Goal: Task Accomplishment & Management: Use online tool/utility

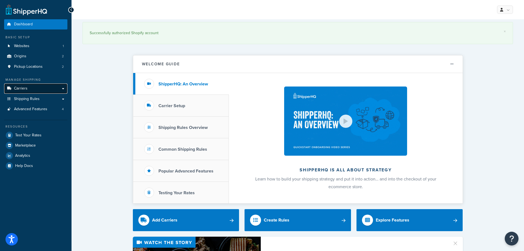
click at [30, 88] on link "Carriers" at bounding box center [35, 88] width 63 height 10
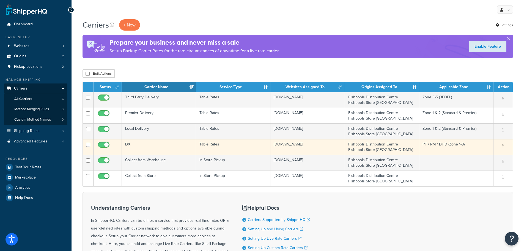
click at [159, 150] on td "DX" at bounding box center [159, 147] width 74 height 16
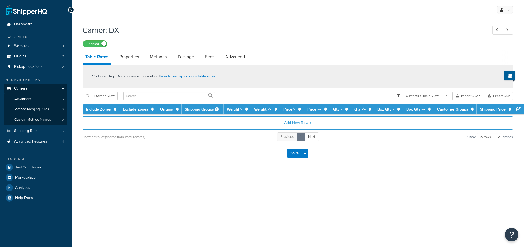
select select "25"
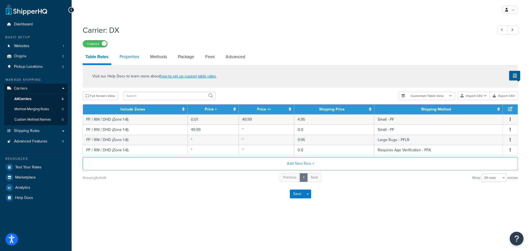
click at [131, 53] on link "Properties" at bounding box center [129, 56] width 25 height 13
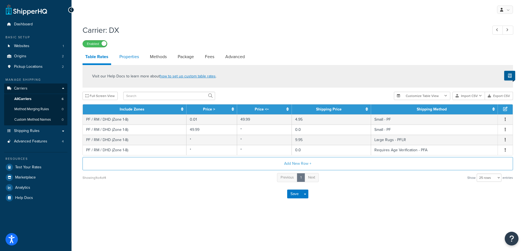
select select "HIGHEST"
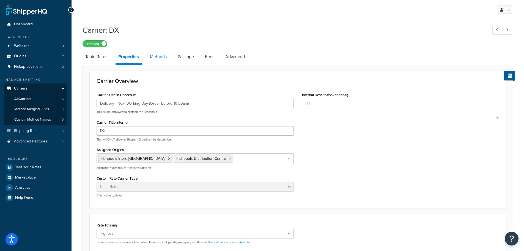
click at [149, 58] on link "Methods" at bounding box center [158, 56] width 22 height 13
select select "25"
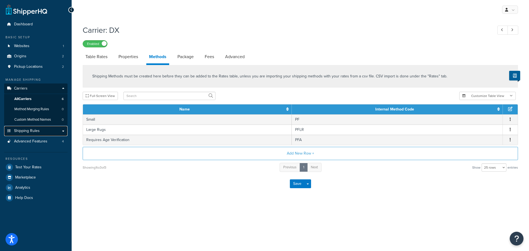
click at [28, 130] on span "Shipping Rules" at bounding box center [27, 131] width 26 height 5
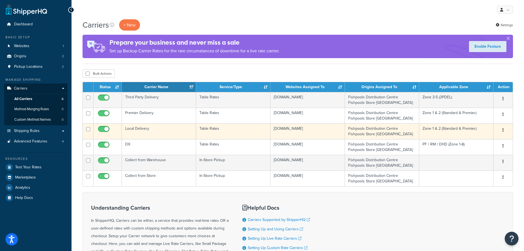
click at [160, 134] on td "Local Delivery" at bounding box center [159, 131] width 74 height 16
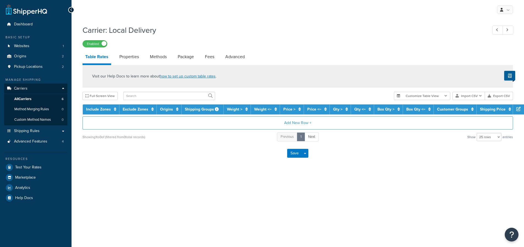
select select "25"
click at [160, 58] on link "Methods" at bounding box center [158, 56] width 22 height 13
select select "25"
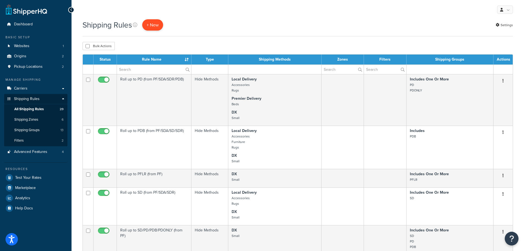
click at [157, 23] on p "+ New" at bounding box center [152, 24] width 21 height 11
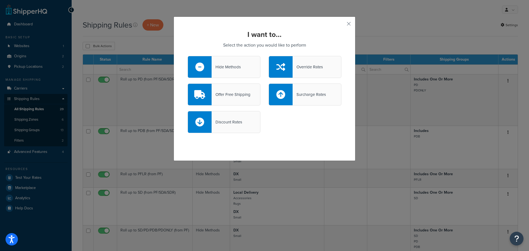
click at [241, 94] on div "Offer Free Shipping" at bounding box center [230, 95] width 39 height 8
click at [0, 0] on input "Offer Free Shipping" at bounding box center [0, 0] width 0 height 0
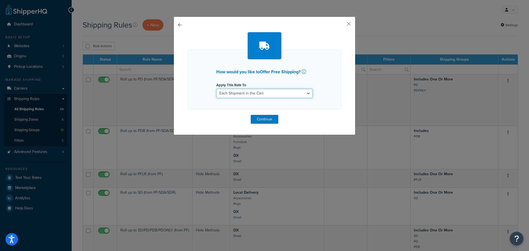
click at [233, 97] on select "Each Shipment in the Cart Each Origin in the Cart Each Shipping Group in the Ca…" at bounding box center [264, 93] width 96 height 9
click at [235, 95] on select "Each Shipment in the Cart Each Origin in the Cart Each Shipping Group in the Ca…" at bounding box center [264, 93] width 96 height 9
click at [267, 96] on select "Each Shipment in the Cart Each Origin in the Cart Each Shipping Group in the Ca…" at bounding box center [264, 93] width 96 height 9
drag, startPoint x: 279, startPoint y: 92, endPoint x: 286, endPoint y: 86, distance: 9.2
click at [279, 92] on select "Each Shipment in the Cart Each Origin in the Cart Each Shipping Group in the Ca…" at bounding box center [264, 93] width 96 height 9
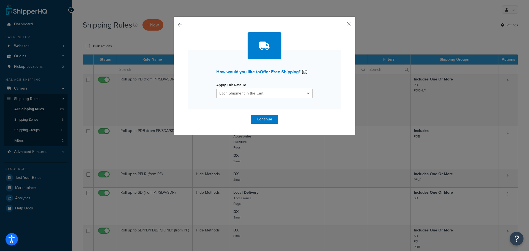
click at [305, 72] on icon at bounding box center [303, 71] width 4 height 4
click at [277, 99] on div "How would you like to Offer Free Shipping ? Apply This Rate To Each Shipment in…" at bounding box center [264, 79] width 154 height 59
click at [278, 93] on select "Each Shipment in the Cart Each Origin in the Cart Each Shipping Group in the Ca…" at bounding box center [264, 93] width 96 height 9
click at [216, 89] on select "Each Shipment in the Cart Each Origin in the Cart Each Shipping Group in the Ca…" at bounding box center [264, 93] width 96 height 9
click at [268, 120] on button "Continue" at bounding box center [265, 119] width 28 height 9
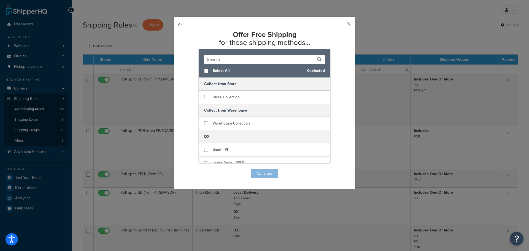
click at [201, 70] on div "Select All 0 selected" at bounding box center [265, 70] width 132 height 13
checkbox input "true"
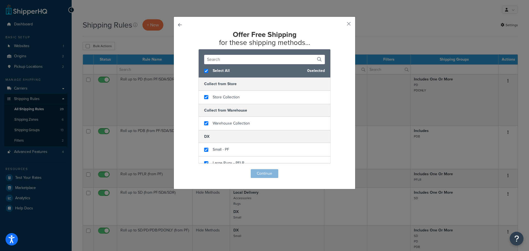
checkbox input "true"
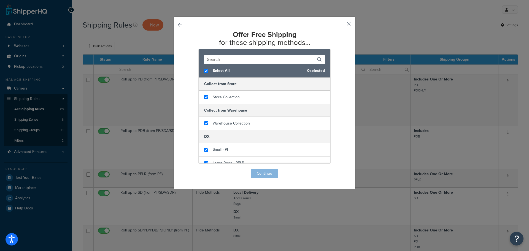
checkbox input "true"
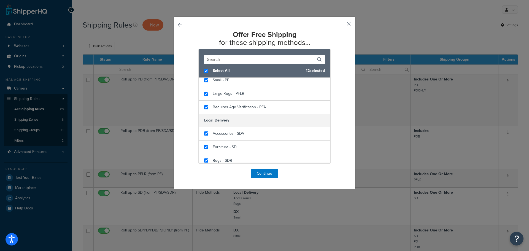
scroll to position [153, 0]
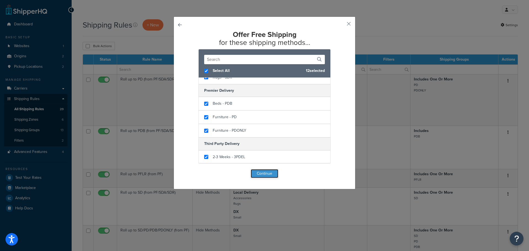
click at [260, 175] on button "Continue" at bounding box center [265, 173] width 28 height 9
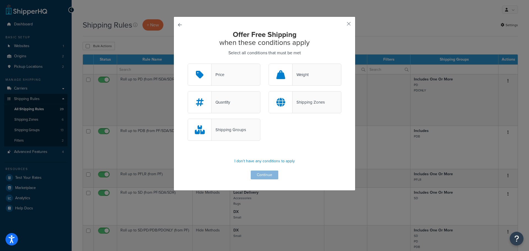
click at [233, 102] on div "Quantity" at bounding box center [223, 102] width 73 height 22
click at [0, 0] on input "Quantity" at bounding box center [0, 0] width 0 height 0
drag, startPoint x: 200, startPoint y: 76, endPoint x: 182, endPoint y: 102, distance: 32.1
click at [187, 104] on div "Price Weight Quantity Shipping Zones Shipping Groups" at bounding box center [264, 105] width 154 height 83
click at [178, 95] on div "Offer Free Shipping when these conditions apply Select all conditions that must…" at bounding box center [264, 104] width 182 height 174
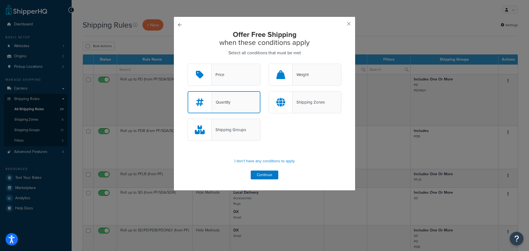
click at [287, 42] on h2 "Offer Free Shipping when these conditions apply" at bounding box center [264, 39] width 154 height 16
click at [297, 39] on h2 "Offer Free Shipping when these conditions apply" at bounding box center [264, 39] width 154 height 16
drag, startPoint x: 11, startPoint y: 121, endPoint x: 275, endPoint y: 31, distance: 278.7
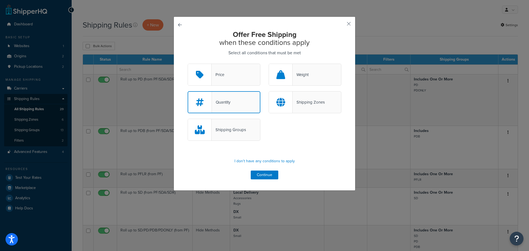
click at [275, 31] on strong "Offer Free Shipping" at bounding box center [265, 34] width 64 height 10
click at [275, 42] on h2 "Offer Free Shipping when these conditions apply" at bounding box center [264, 39] width 154 height 16
click at [288, 40] on h2 "Offer Free Shipping when these conditions apply" at bounding box center [264, 39] width 154 height 16
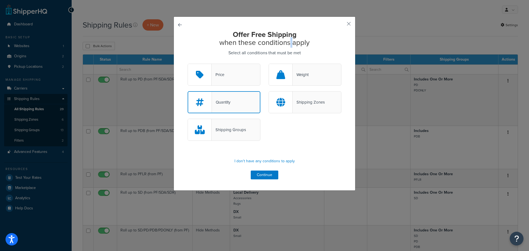
click at [288, 40] on h2 "Offer Free Shipping when these conditions apply" at bounding box center [264, 39] width 154 height 16
click at [280, 37] on strong "Offer Free Shipping" at bounding box center [265, 34] width 64 height 10
click at [284, 39] on h2 "Offer Free Shipping when these conditions apply" at bounding box center [264, 39] width 154 height 16
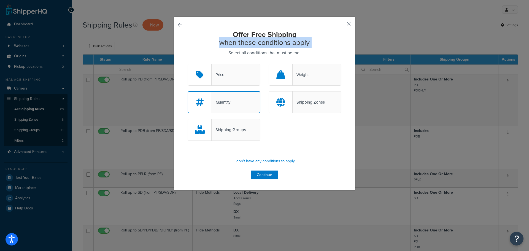
click at [284, 39] on h2 "Offer Free Shipping when these conditions apply" at bounding box center [264, 39] width 154 height 16
click at [309, 51] on p "Select all conditions that must be met" at bounding box center [264, 53] width 154 height 8
drag, startPoint x: 308, startPoint y: 44, endPoint x: 222, endPoint y: 43, distance: 85.9
click at [222, 43] on h2 "Offer Free Shipping when these conditions apply" at bounding box center [264, 39] width 154 height 16
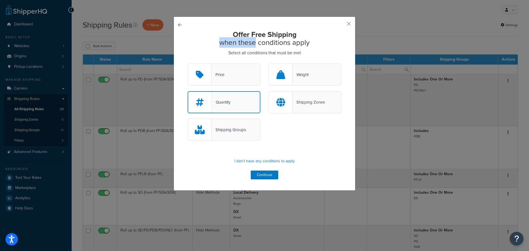
drag, startPoint x: 222, startPoint y: 43, endPoint x: 267, endPoint y: 42, distance: 45.2
click at [265, 42] on h2 "Offer Free Shipping when these conditions apply" at bounding box center [264, 39] width 154 height 16
click at [267, 42] on h2 "Offer Free Shipping when these conditions apply" at bounding box center [264, 39] width 154 height 16
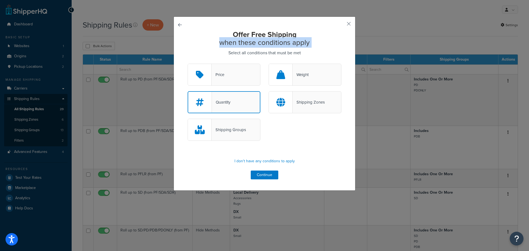
click at [286, 45] on h2 "Offer Free Shipping when these conditions apply" at bounding box center [264, 39] width 154 height 16
click at [313, 48] on div "Offer Free Shipping when these conditions apply Select all conditions that must…" at bounding box center [264, 105] width 154 height 149
click at [187, 64] on button "button" at bounding box center [187, 64] width 0 height 0
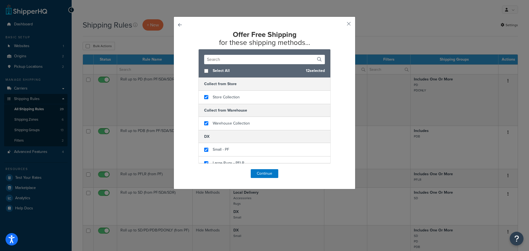
click at [187, 169] on button "button" at bounding box center [187, 169] width 0 height 0
